Goal: Task Accomplishment & Management: Use online tool/utility

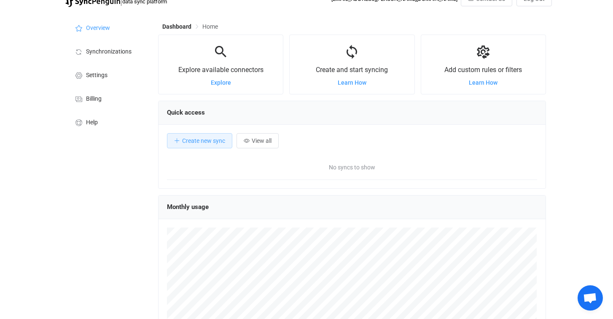
scroll to position [23, 0]
drag, startPoint x: 223, startPoint y: 81, endPoint x: 240, endPoint y: 89, distance: 19.1
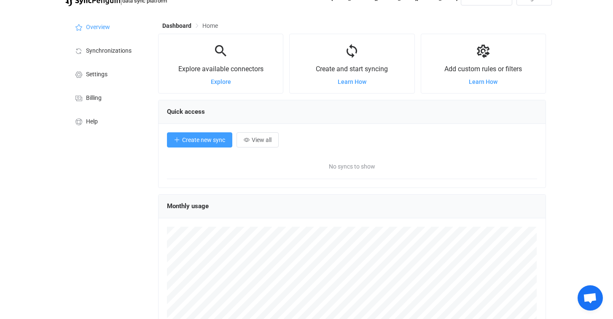
click at [222, 138] on span "Create new sync" at bounding box center [203, 140] width 43 height 7
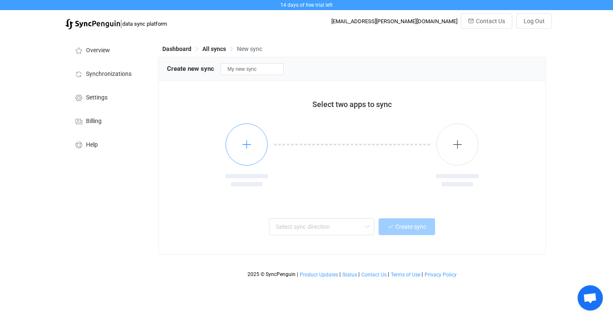
click at [243, 148] on icon "button" at bounding box center [247, 144] width 11 height 11
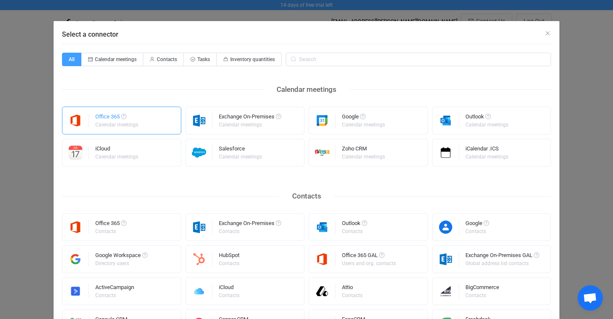
click at [144, 125] on div "Office 365 Calendar meetings" at bounding box center [121, 121] width 119 height 28
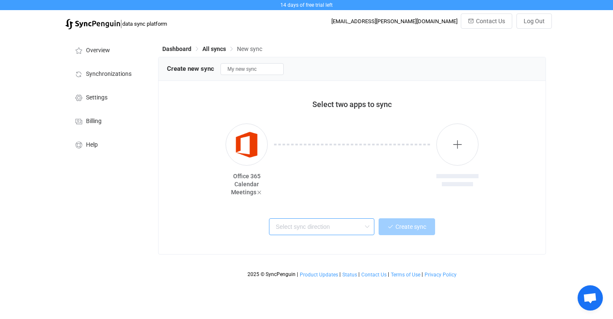
click at [303, 228] on input "text" at bounding box center [321, 227] width 105 height 17
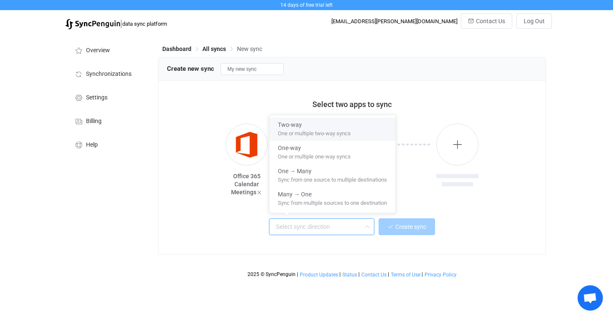
click at [292, 127] on span "Two-way" at bounding box center [290, 124] width 24 height 10
type input "Two-way"
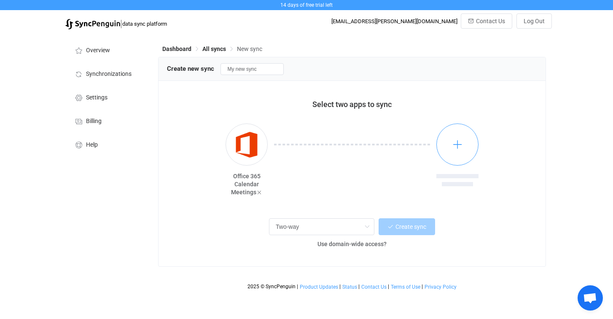
click at [459, 149] on icon "button" at bounding box center [458, 144] width 11 height 11
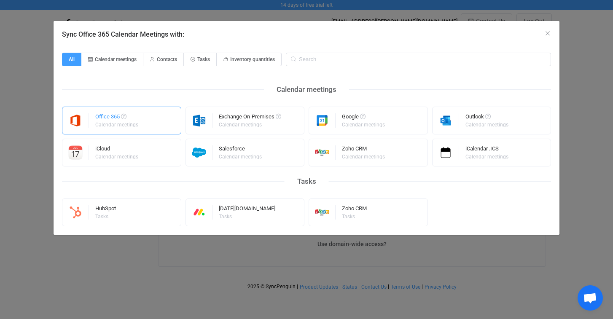
click at [117, 128] on div "Office 365 Calendar meetings" at bounding box center [117, 121] width 44 height 22
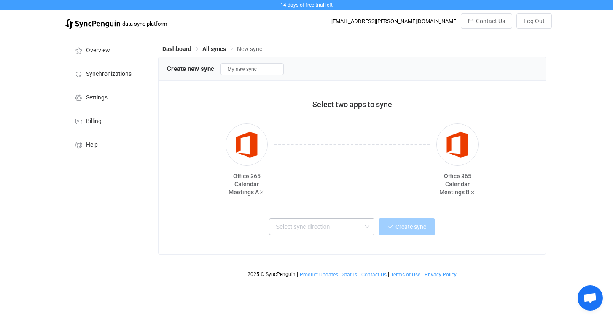
click at [367, 229] on icon at bounding box center [367, 227] width 11 height 17
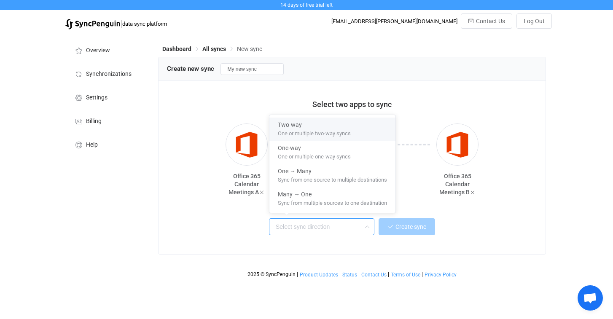
click at [332, 130] on span "One or multiple two-way syncs" at bounding box center [314, 131] width 73 height 9
type input "Two-way"
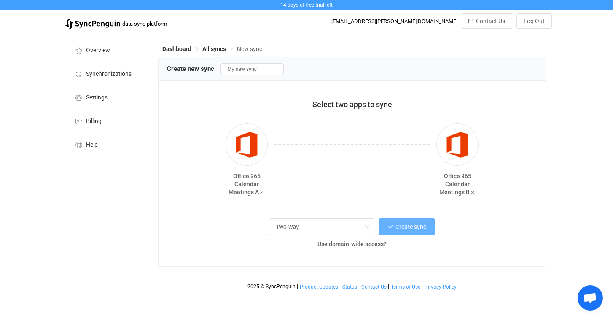
click at [404, 228] on span "Create sync" at bounding box center [411, 227] width 31 height 7
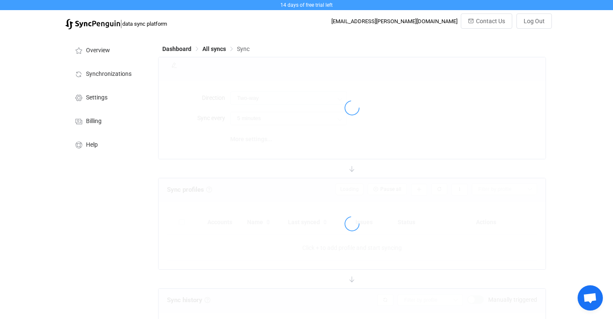
type input "10 minutes"
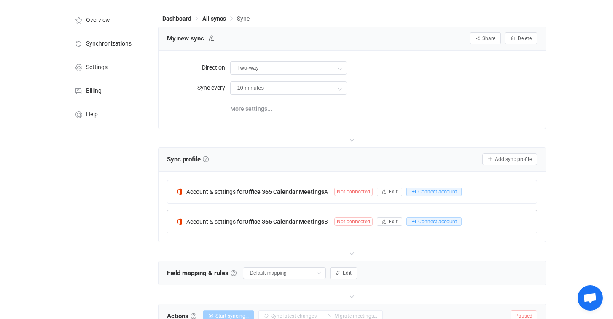
scroll to position [30, 0]
click at [433, 193] on span "Connect account" at bounding box center [437, 192] width 39 height 6
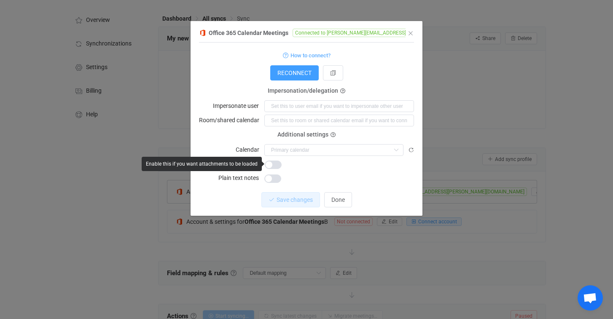
click at [270, 166] on span "dialog" at bounding box center [273, 165] width 17 height 8
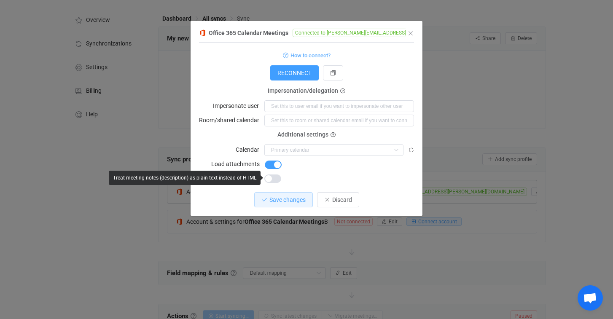
click at [271, 181] on span "dialog" at bounding box center [273, 179] width 17 height 8
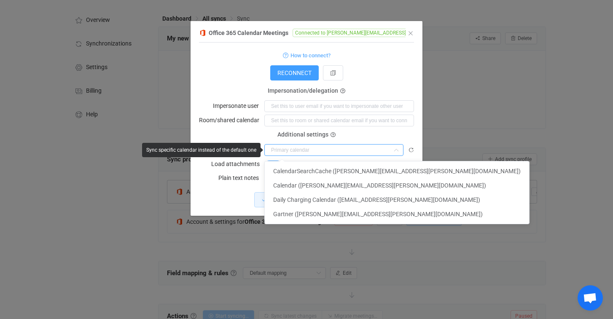
click at [335, 153] on input "dialog" at bounding box center [334, 150] width 139 height 12
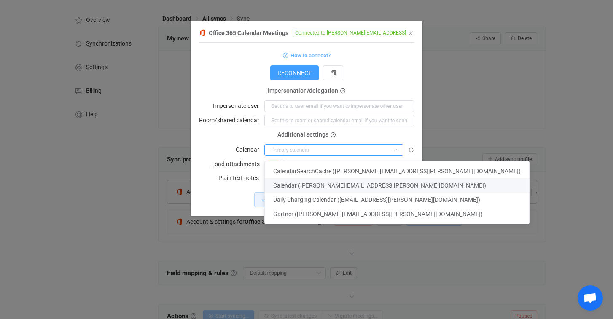
click at [354, 185] on span "Calendar ([PERSON_NAME][EMAIL_ADDRESS][PERSON_NAME][DOMAIN_NAME])" at bounding box center [379, 185] width 213 height 7
type input "Calendar ([PERSON_NAME][EMAIL_ADDRESS][PERSON_NAME][DOMAIN_NAME])"
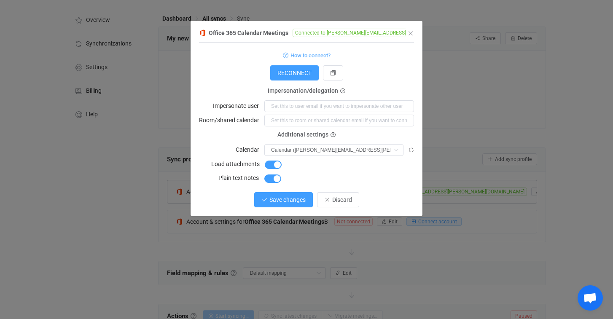
click at [295, 199] on span "Save changes" at bounding box center [288, 200] width 36 height 7
click at [342, 200] on span "Done" at bounding box center [338, 200] width 13 height 7
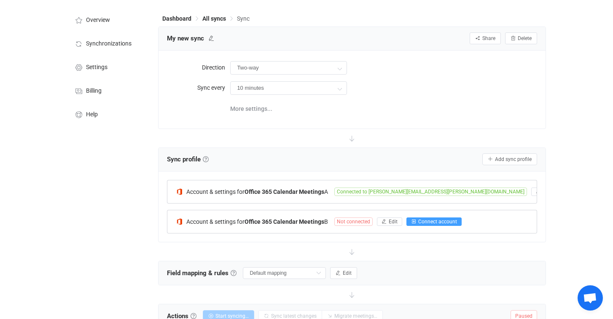
click at [430, 221] on span "Connect account" at bounding box center [437, 222] width 39 height 6
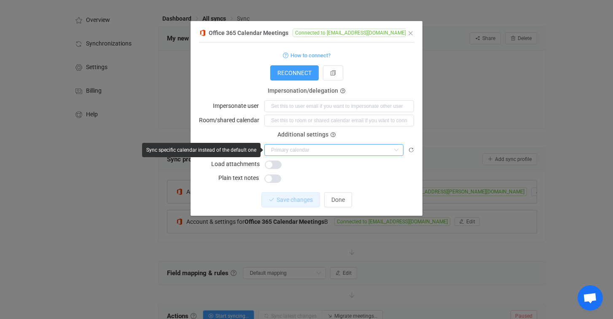
click at [322, 148] on input "dialog" at bounding box center [334, 150] width 139 height 12
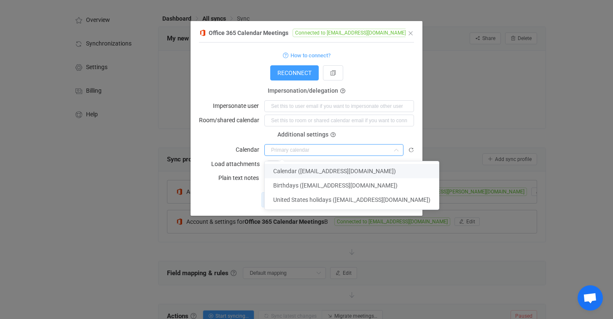
click at [335, 170] on span "Calendar ([EMAIL_ADDRESS][DOMAIN_NAME])" at bounding box center [334, 171] width 123 height 7
type input "Calendar ([EMAIL_ADDRESS][DOMAIN_NAME])"
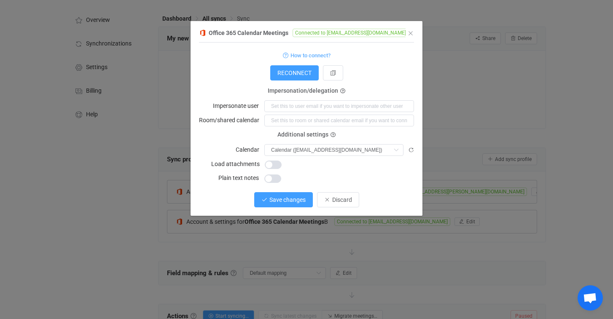
click at [295, 204] on button "Save changes" at bounding box center [283, 199] width 59 height 15
click at [341, 201] on span "Done" at bounding box center [338, 200] width 13 height 7
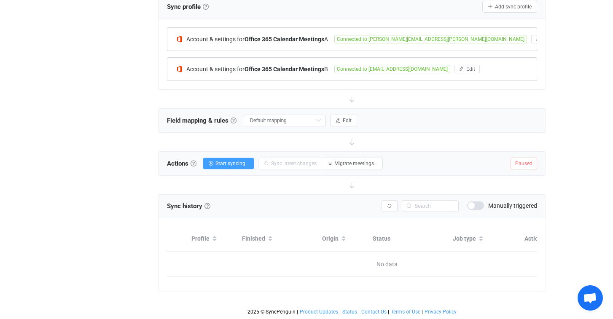
scroll to position [183, 0]
click at [225, 166] on span "Start syncing…" at bounding box center [232, 164] width 33 height 6
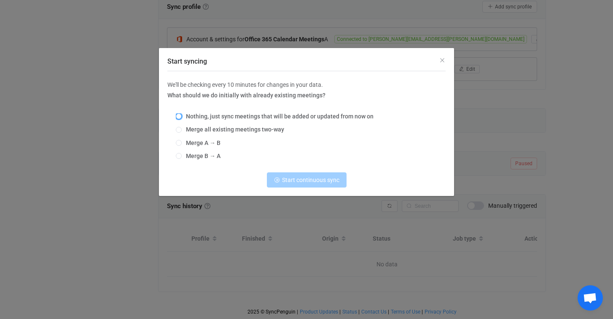
click at [180, 116] on span "Start syncing" at bounding box center [179, 116] width 6 height 6
click at [180, 116] on input "Nothing, just sync meetings that will be added or updated from now on" at bounding box center [179, 116] width 6 height 7
radio input "true"
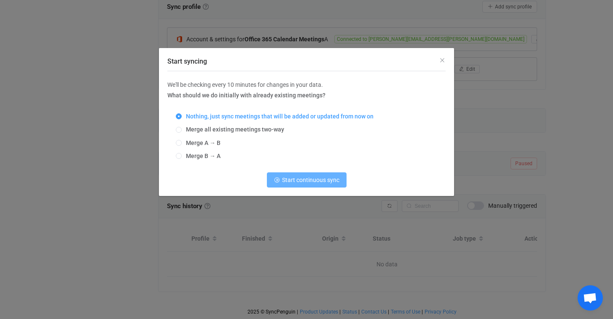
click at [302, 184] on button "Start continuous sync" at bounding box center [307, 180] width 80 height 15
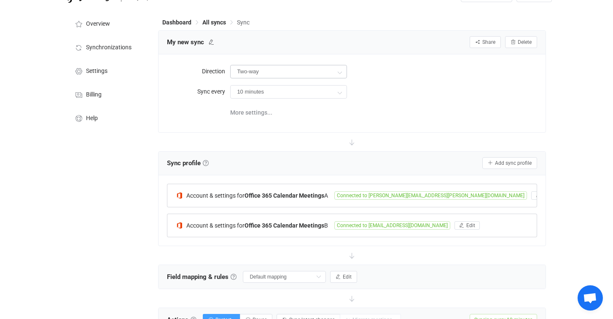
scroll to position [0, 0]
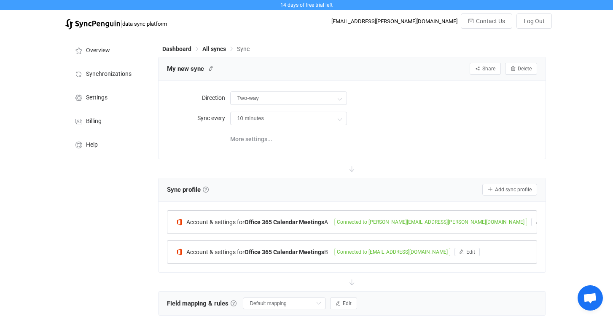
click at [423, 126] on div "10 minutes 10 minutes 15 minutes 30 minutes 1 hour 2 hours 4 hours 8 hours 12 h…" at bounding box center [383, 118] width 307 height 17
click at [259, 139] on span "More settings..." at bounding box center [251, 139] width 42 height 17
click at [186, 49] on span "Dashboard" at bounding box center [176, 49] width 29 height 7
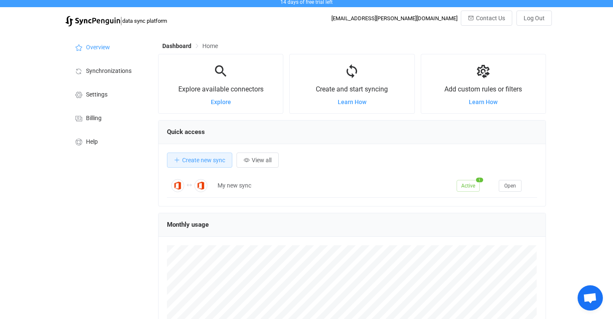
scroll to position [1, 0]
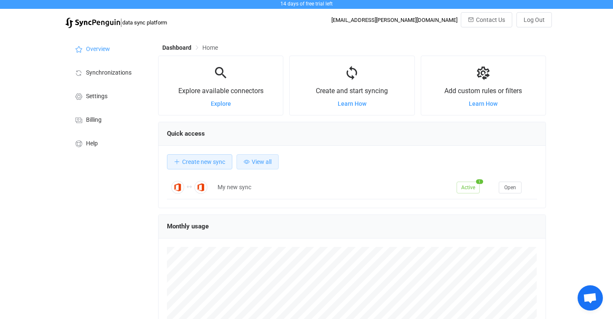
click at [254, 166] on button "View all" at bounding box center [258, 161] width 42 height 15
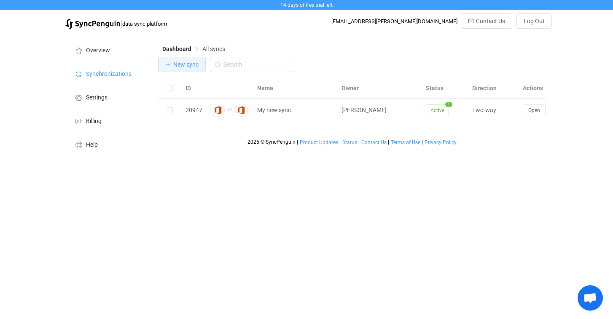
click at [174, 68] on span "New sync" at bounding box center [185, 64] width 25 height 7
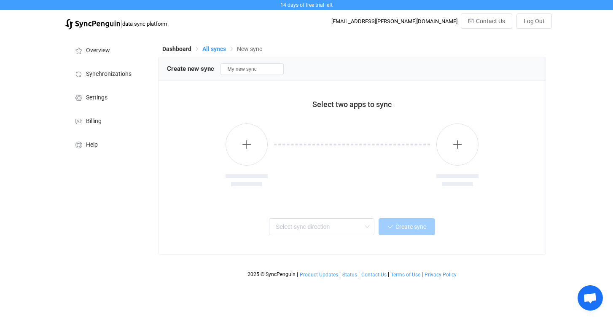
click at [217, 47] on span "All syncs" at bounding box center [214, 49] width 24 height 7
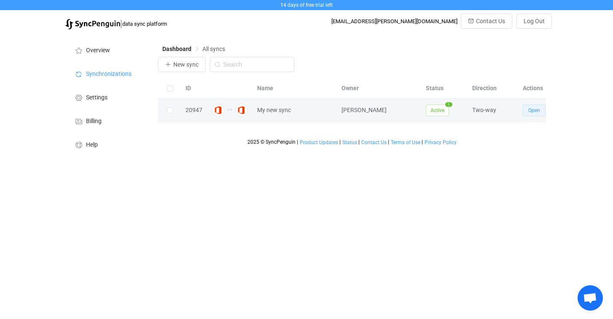
click at [535, 111] on span "Open" at bounding box center [535, 111] width 12 height 6
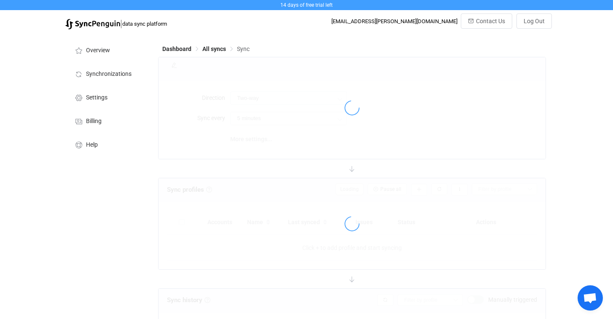
type input "10 minutes"
